Goal: Task Accomplishment & Management: Complete application form

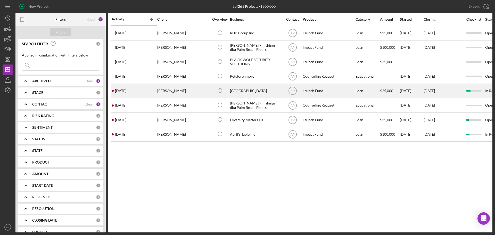
click at [248, 90] on div "[GEOGRAPHIC_DATA]" at bounding box center [256, 91] width 52 height 14
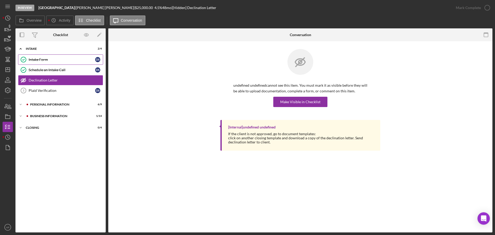
click at [48, 59] on div "Intake Form" at bounding box center [62, 60] width 67 height 4
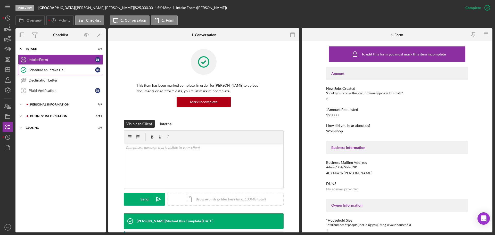
click at [42, 68] on div "Schedule an Intake Call" at bounding box center [62, 70] width 67 height 4
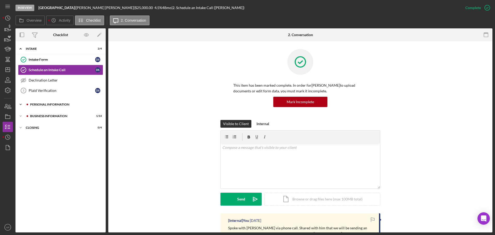
click at [46, 103] on div "PERSONAL INFORMATION" at bounding box center [64, 104] width 69 height 3
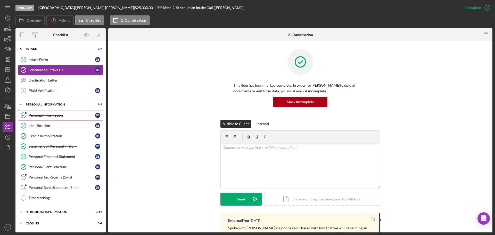
click at [52, 116] on div "Personal Information" at bounding box center [62, 115] width 67 height 4
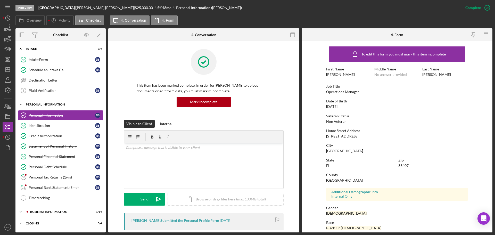
click at [19, 102] on icon "Icon/Expander" at bounding box center [20, 104] width 10 height 10
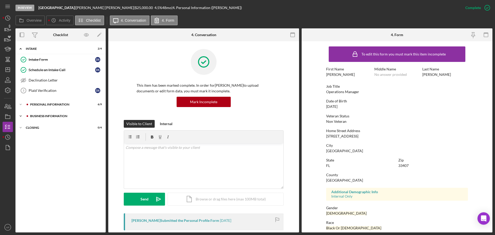
click at [25, 116] on icon "Icon/Expander" at bounding box center [20, 116] width 10 height 10
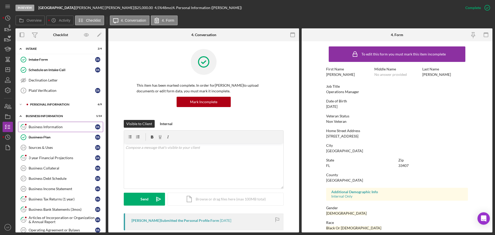
click at [44, 126] on div "Business Information" at bounding box center [62, 127] width 67 height 4
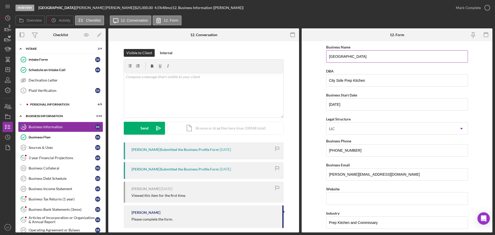
click at [346, 55] on input "[GEOGRAPHIC_DATA]" at bounding box center [397, 56] width 142 height 12
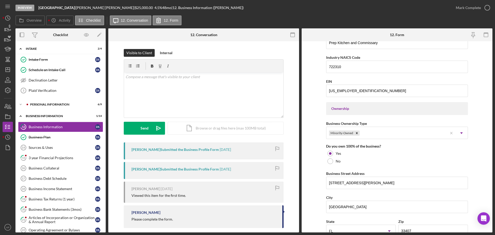
scroll to position [232, 0]
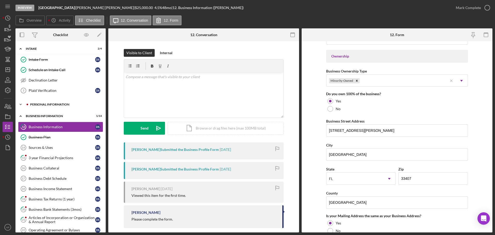
click at [28, 104] on div at bounding box center [27, 104] width 3 height 3
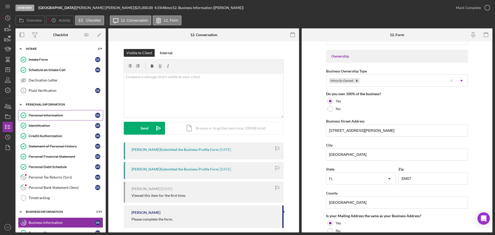
click at [39, 113] on div "Personal Information" at bounding box center [62, 115] width 67 height 4
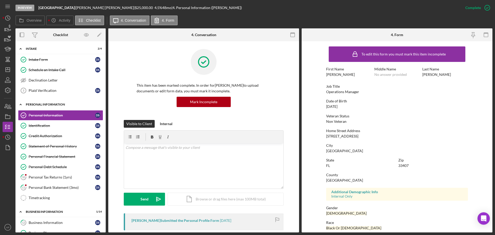
click at [330, 72] on div "[PERSON_NAME]" at bounding box center [340, 74] width 29 height 4
copy div "[PERSON_NAME]"
click at [427, 76] on div "[PERSON_NAME]" at bounding box center [436, 74] width 29 height 4
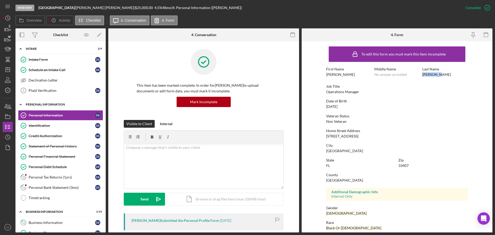
copy div "[PERSON_NAME]"
click at [445, 151] on div "[GEOGRAPHIC_DATA]" at bounding box center [397, 148] width 142 height 10
drag, startPoint x: 357, startPoint y: 137, endPoint x: 324, endPoint y: 137, distance: 33.0
click at [324, 137] on form "To edit this form you must mark this item incomplete First Name [PERSON_NAME] M…" at bounding box center [397, 136] width 191 height 191
copy div "[STREET_ADDRESS]"
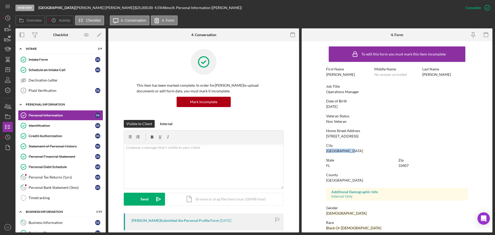
drag, startPoint x: 351, startPoint y: 152, endPoint x: 335, endPoint y: 150, distance: 15.8
click at [326, 152] on div "[GEOGRAPHIC_DATA]" at bounding box center [397, 148] width 142 height 10
copy div "[GEOGRAPHIC_DATA]"
click at [51, 223] on div "Business Information" at bounding box center [62, 222] width 67 height 4
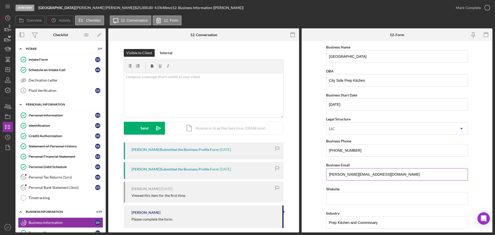
click at [334, 166] on label "Business Email" at bounding box center [338, 165] width 24 height 4
click at [334, 168] on input "[PERSON_NAME][EMAIL_ADDRESS][DOMAIN_NAME]" at bounding box center [397, 174] width 142 height 12
click at [347, 171] on input "[PERSON_NAME][EMAIL_ADDRESS][DOMAIN_NAME]" at bounding box center [397, 174] width 142 height 12
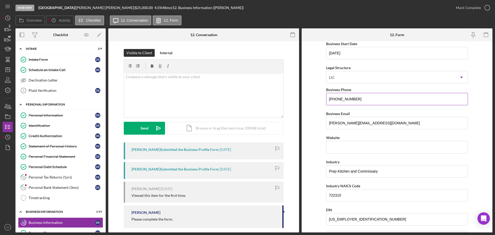
scroll to position [52, 0]
drag, startPoint x: 355, startPoint y: 99, endPoint x: 323, endPoint y: 99, distance: 31.7
click at [323, 99] on form "Business Name Cityside Suites South DBA City Side Prep Kitchen Business Start D…" at bounding box center [397, 136] width 191 height 191
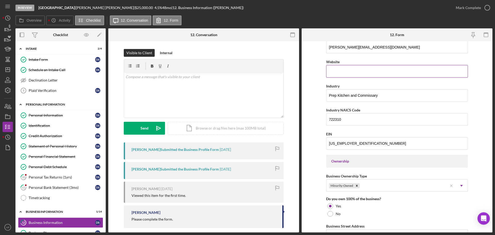
scroll to position [0, 0]
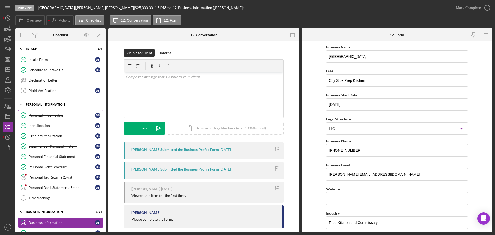
click at [49, 116] on div "Personal Information" at bounding box center [62, 115] width 67 height 4
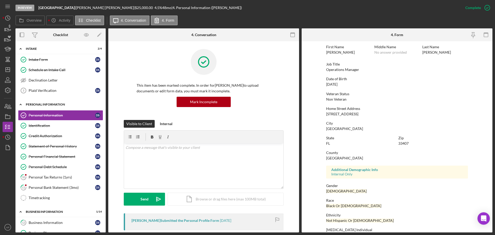
scroll to position [50, 0]
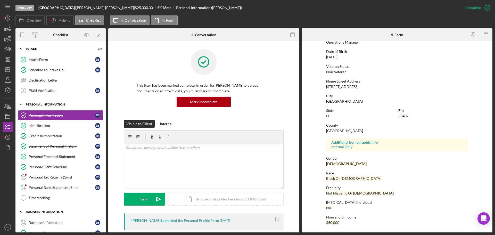
click at [38, 219] on link "12 Business Information D S" at bounding box center [60, 222] width 85 height 10
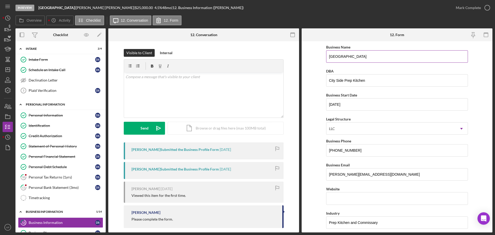
click at [358, 56] on input "[GEOGRAPHIC_DATA]" at bounding box center [397, 56] width 142 height 12
drag, startPoint x: 475, startPoint y: 72, endPoint x: 346, endPoint y: 54, distance: 130.7
click at [345, 54] on input "[GEOGRAPHIC_DATA]" at bounding box center [397, 56] width 142 height 12
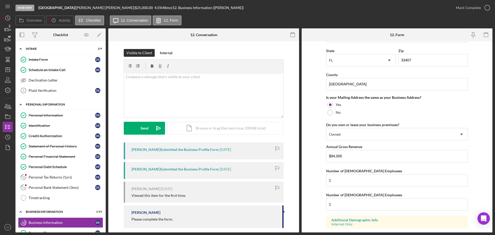
scroll to position [381, 0]
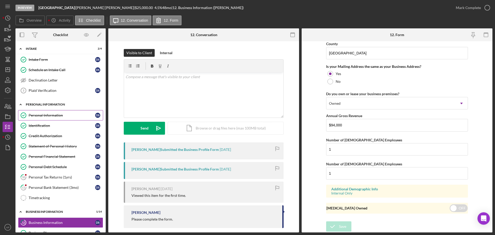
click at [43, 111] on link "Personal Information Personal Information D S" at bounding box center [60, 115] width 85 height 10
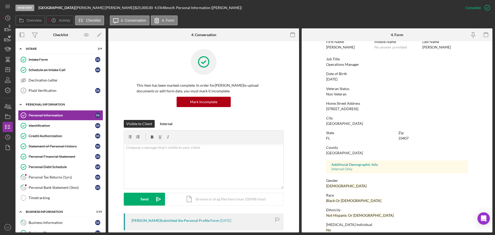
scroll to position [50, 0]
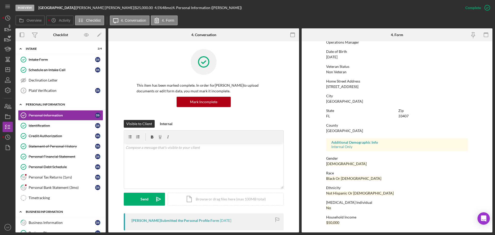
drag, startPoint x: 40, startPoint y: 217, endPoint x: 48, endPoint y: 216, distance: 7.7
click at [40, 217] on link "12 Business Information D S" at bounding box center [60, 222] width 85 height 10
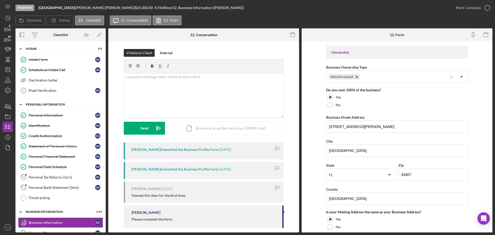
scroll to position [258, 0]
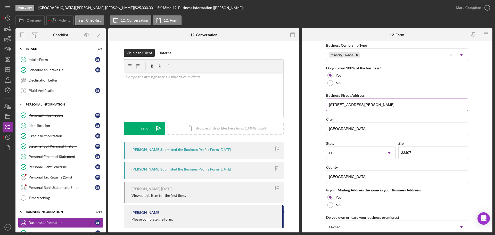
click at [349, 107] on input "[STREET_ADDRESS][PERSON_NAME]" at bounding box center [397, 105] width 142 height 12
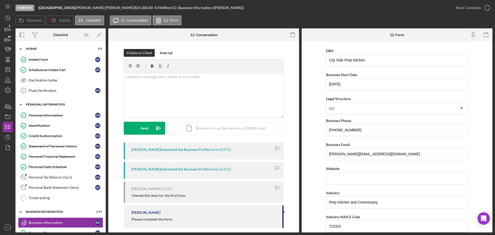
scroll to position [0, 0]
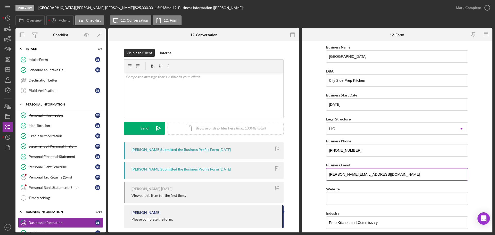
click at [359, 174] on input "[PERSON_NAME][EMAIL_ADDRESS][DOMAIN_NAME]" at bounding box center [397, 174] width 142 height 12
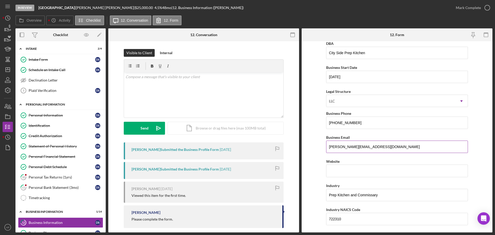
scroll to position [77, 0]
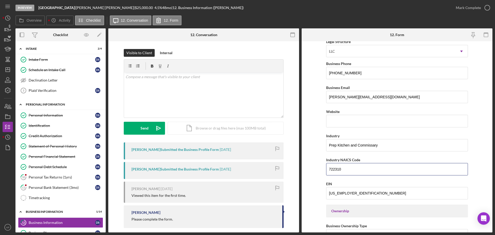
drag, startPoint x: 345, startPoint y: 170, endPoint x: 307, endPoint y: 168, distance: 37.4
click at [307, 168] on form "Business Name Cityside Suites South DBA City Side Prep Kitchen Business Start D…" at bounding box center [397, 136] width 191 height 191
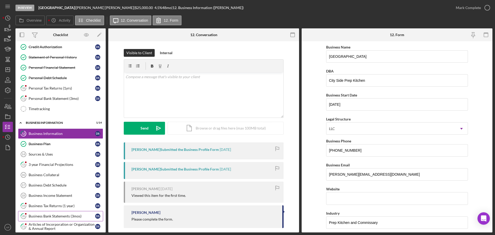
scroll to position [103, 0]
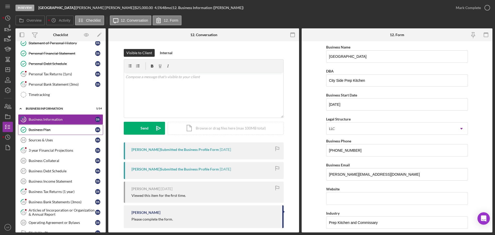
click at [48, 128] on div "Business Plan" at bounding box center [62, 130] width 67 height 4
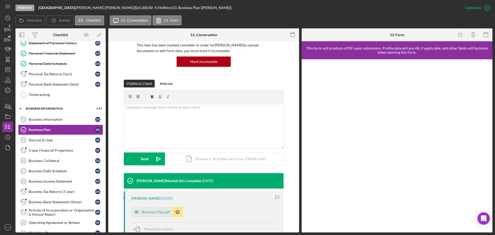
scroll to position [100, 0]
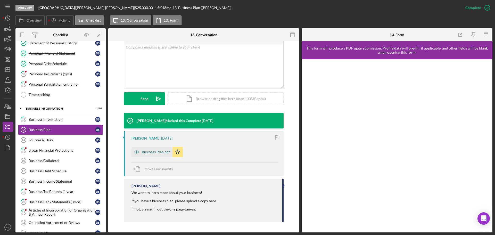
click at [155, 149] on div "Business Plan.pdf" at bounding box center [152, 152] width 41 height 10
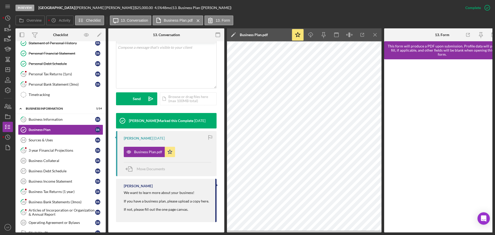
click at [256, 35] on div "Business Plan.pdf" at bounding box center [254, 35] width 28 height 4
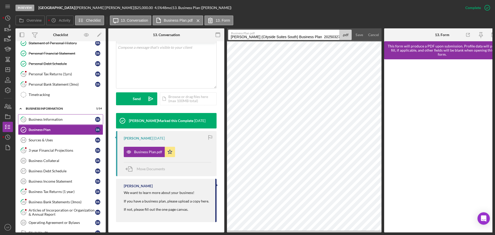
click at [54, 120] on div "Business Information" at bounding box center [62, 119] width 67 height 4
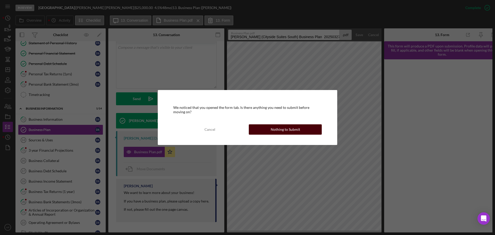
click at [292, 129] on div "Nothing to Submit" at bounding box center [285, 129] width 29 height 10
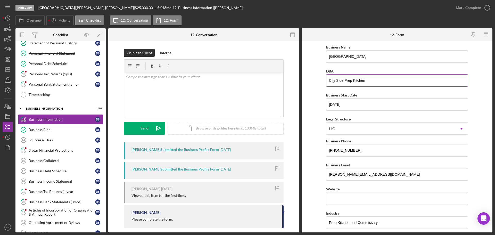
drag, startPoint x: 374, startPoint y: 81, endPoint x: 334, endPoint y: 81, distance: 40.2
click at [324, 79] on form "Business Name Cityside Suites South DBA City Side Prep Kitchen Business Start D…" at bounding box center [397, 136] width 191 height 191
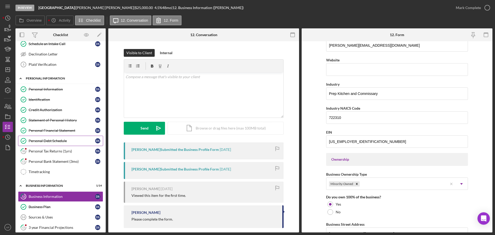
scroll to position [26, 0]
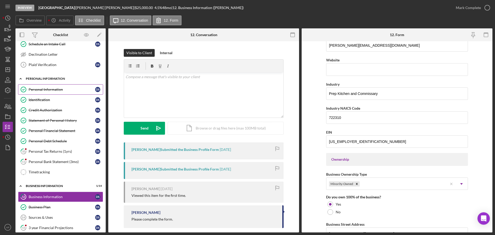
click at [59, 90] on div "Personal Information" at bounding box center [62, 89] width 67 height 4
